Goal: Task Accomplishment & Management: Use online tool/utility

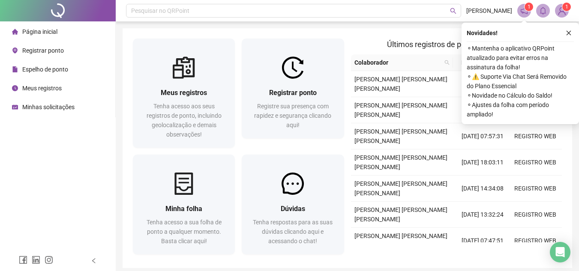
click at [51, 58] on div "Registrar ponto" at bounding box center [38, 50] width 52 height 17
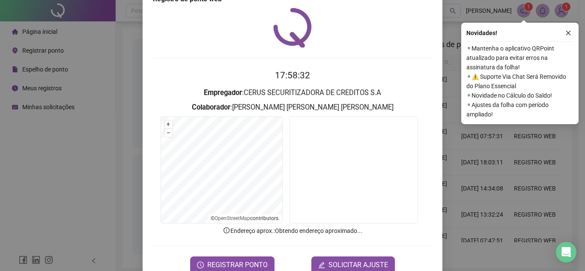
scroll to position [45, 0]
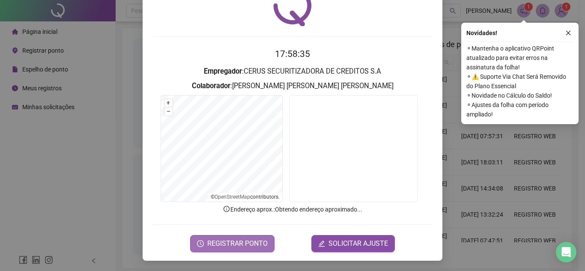
click at [239, 241] on span "REGISTRAR PONTO" at bounding box center [237, 244] width 60 height 10
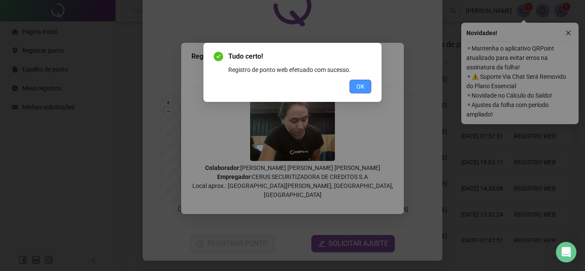
click at [364, 86] on span "OK" at bounding box center [360, 86] width 8 height 9
